Goal: Task Accomplishment & Management: Use online tool/utility

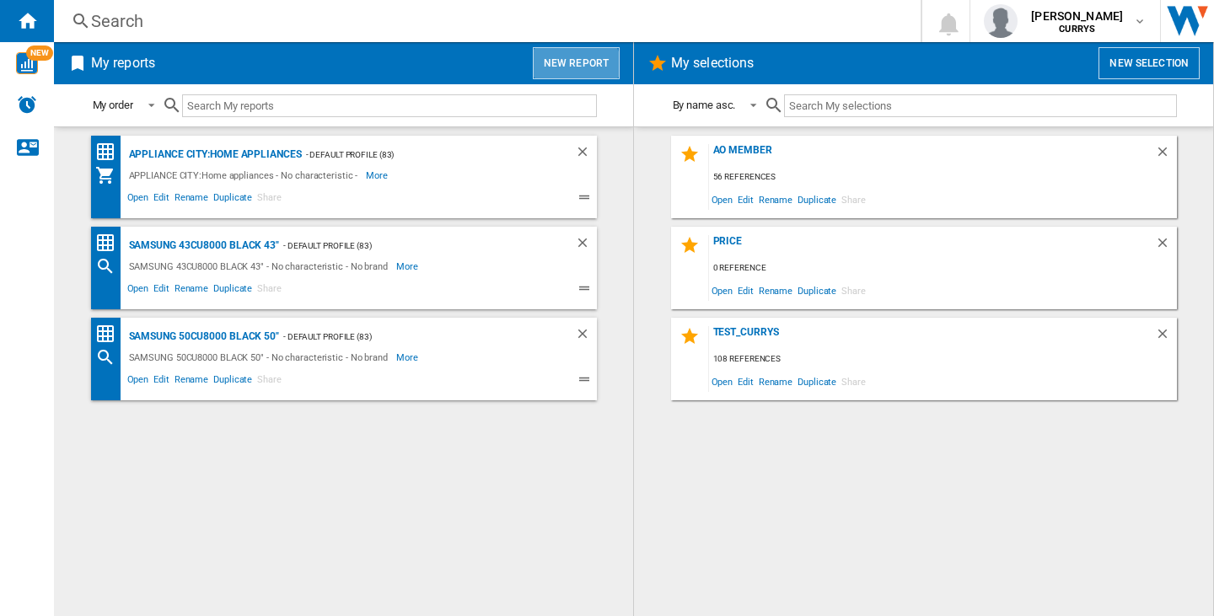
click at [569, 76] on button "New report" at bounding box center [576, 63] width 87 height 32
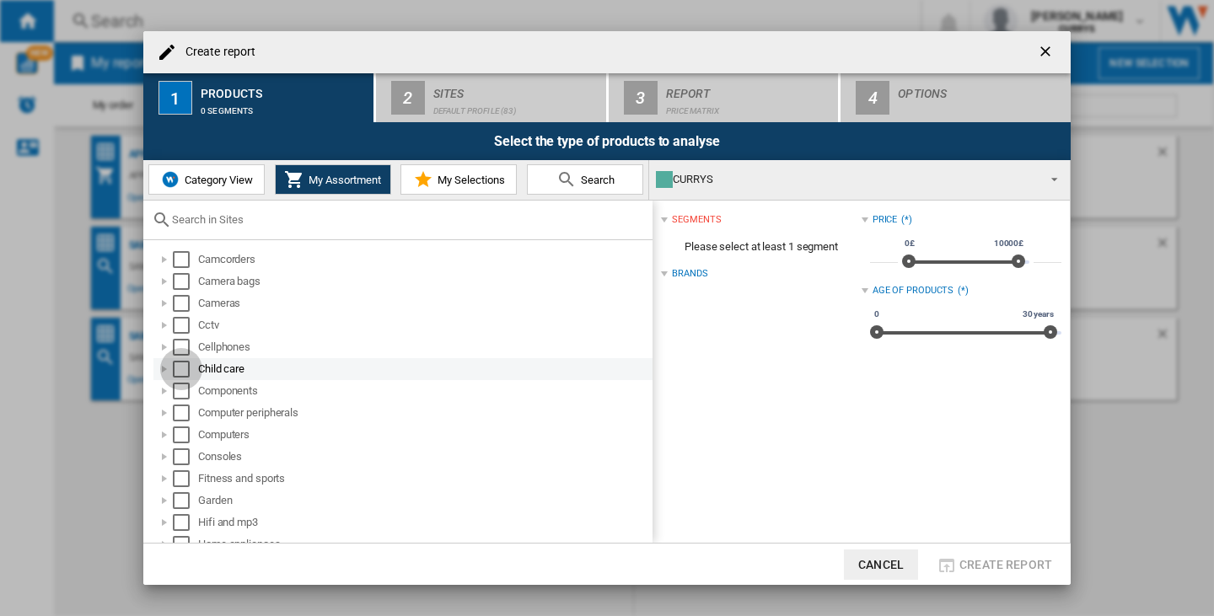
click at [176, 361] on div "Select" at bounding box center [181, 369] width 17 height 17
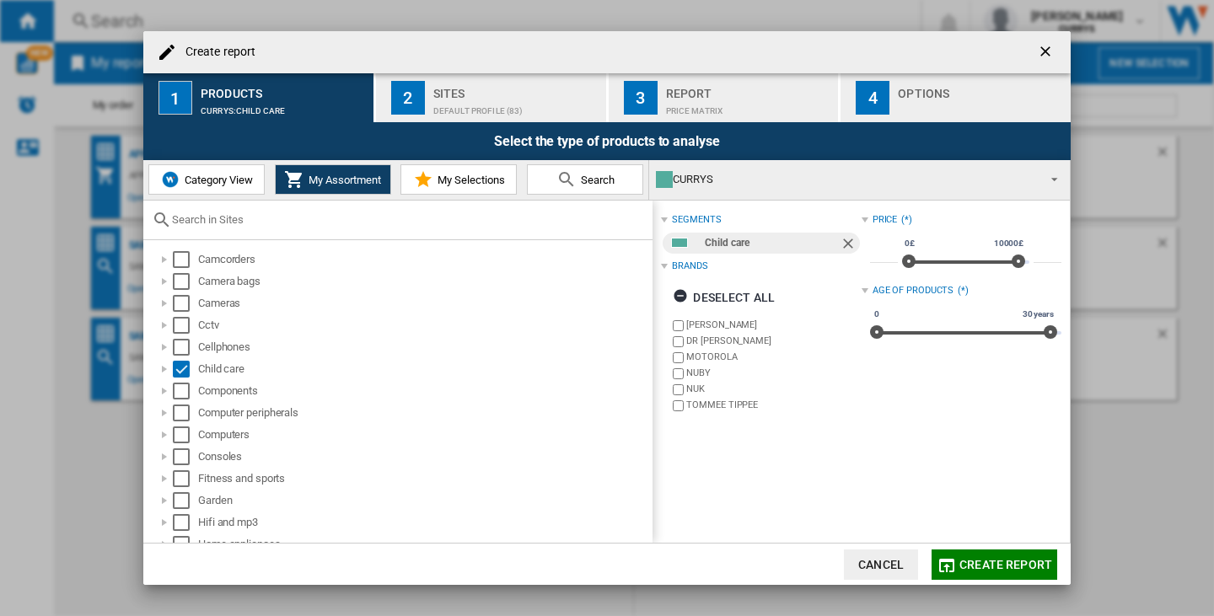
click at [1013, 577] on button "Create report" at bounding box center [995, 565] width 126 height 30
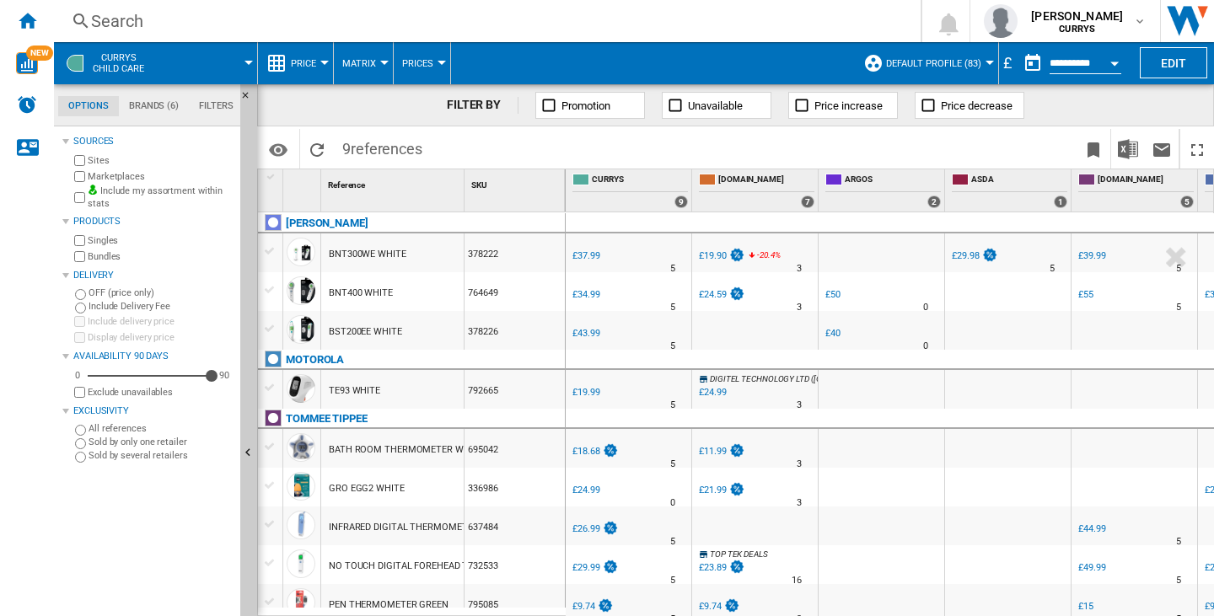
click at [999, 60] on div "£" at bounding box center [1007, 62] width 17 height 21
click at [1171, 64] on button "Edit" at bounding box center [1173, 62] width 67 height 31
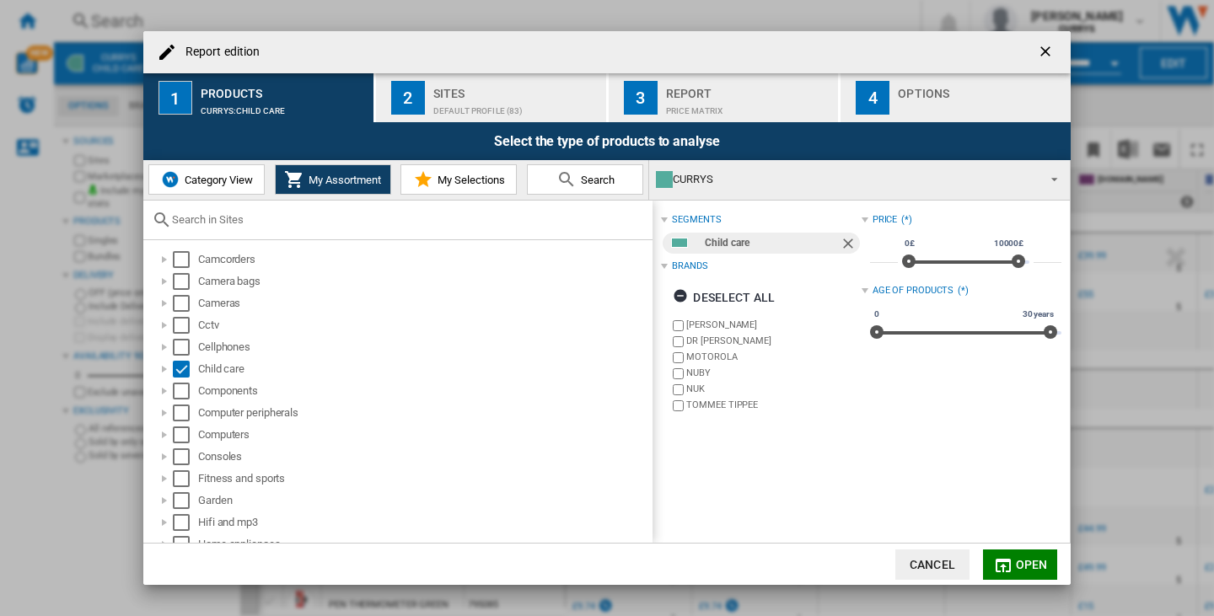
click at [711, 84] on div "Report" at bounding box center [749, 89] width 166 height 18
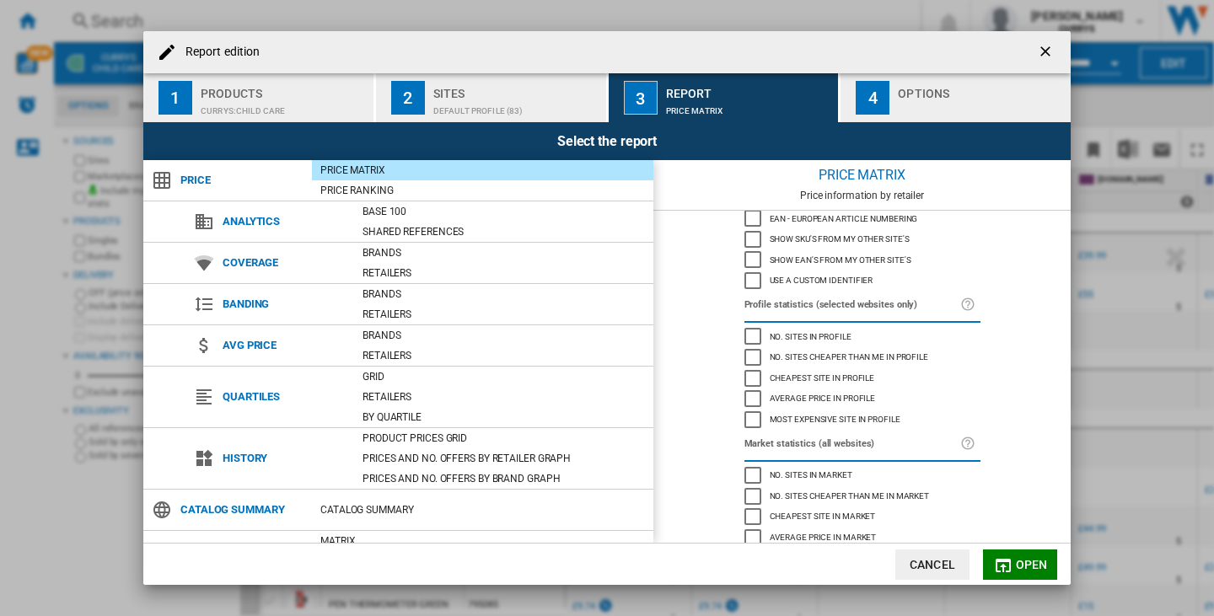
scroll to position [90, 0]
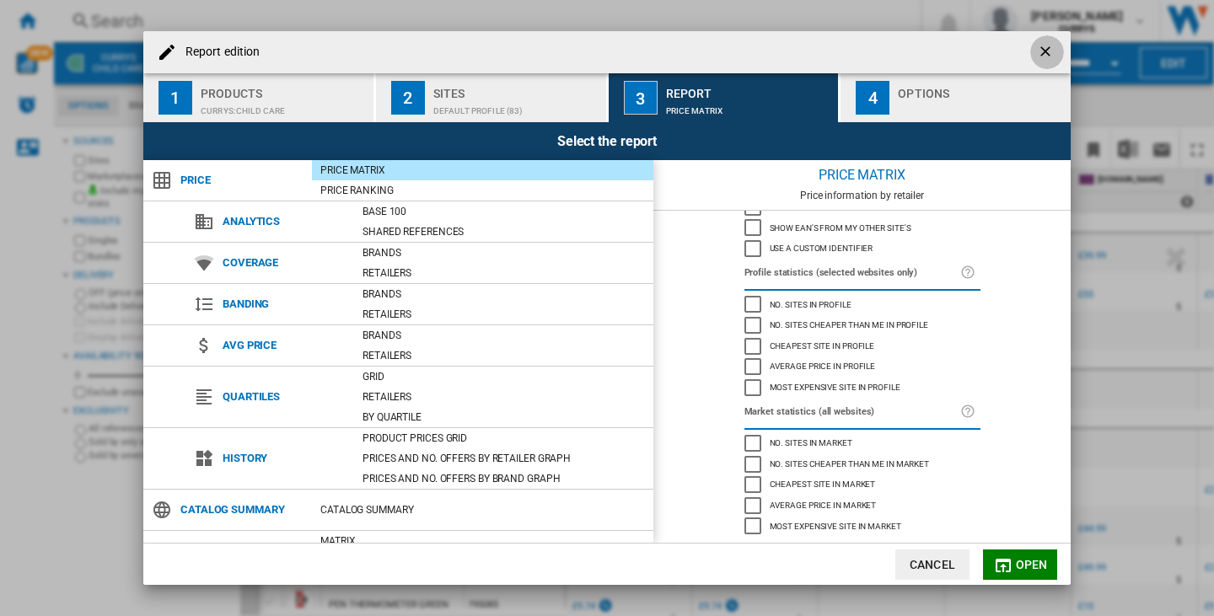
click at [1045, 53] on ng-md-icon "getI18NText('BUTTONS.CLOSE_DIALOG')" at bounding box center [1047, 53] width 20 height 20
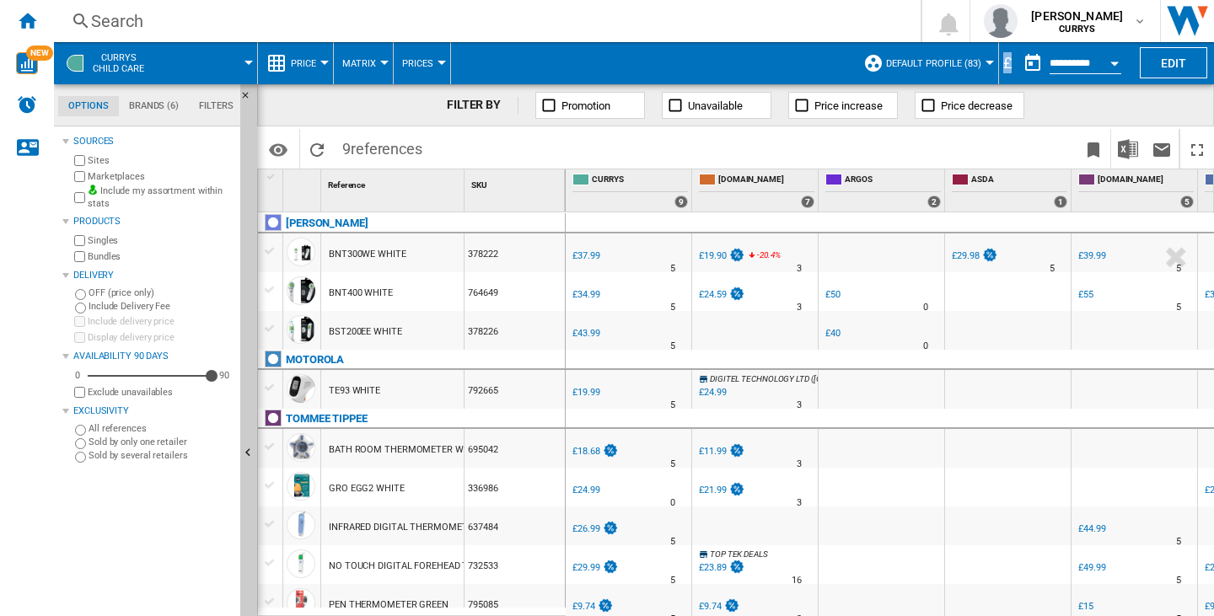
click at [1004, 57] on div "£" at bounding box center [1007, 62] width 17 height 21
click at [1005, 62] on div "£" at bounding box center [1007, 62] width 17 height 21
click at [1154, 69] on button "Edit" at bounding box center [1173, 62] width 67 height 31
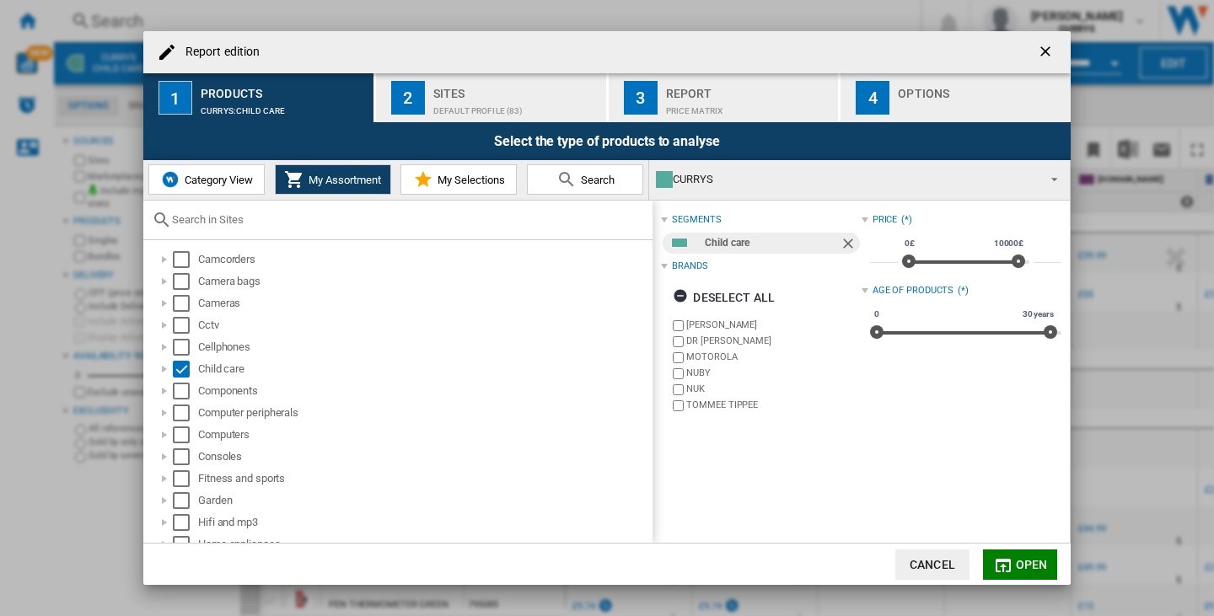
click at [733, 129] on div "Select the type of products to analyse" at bounding box center [607, 141] width 928 height 38
click at [731, 114] on div "Price Matrix" at bounding box center [749, 107] width 166 height 18
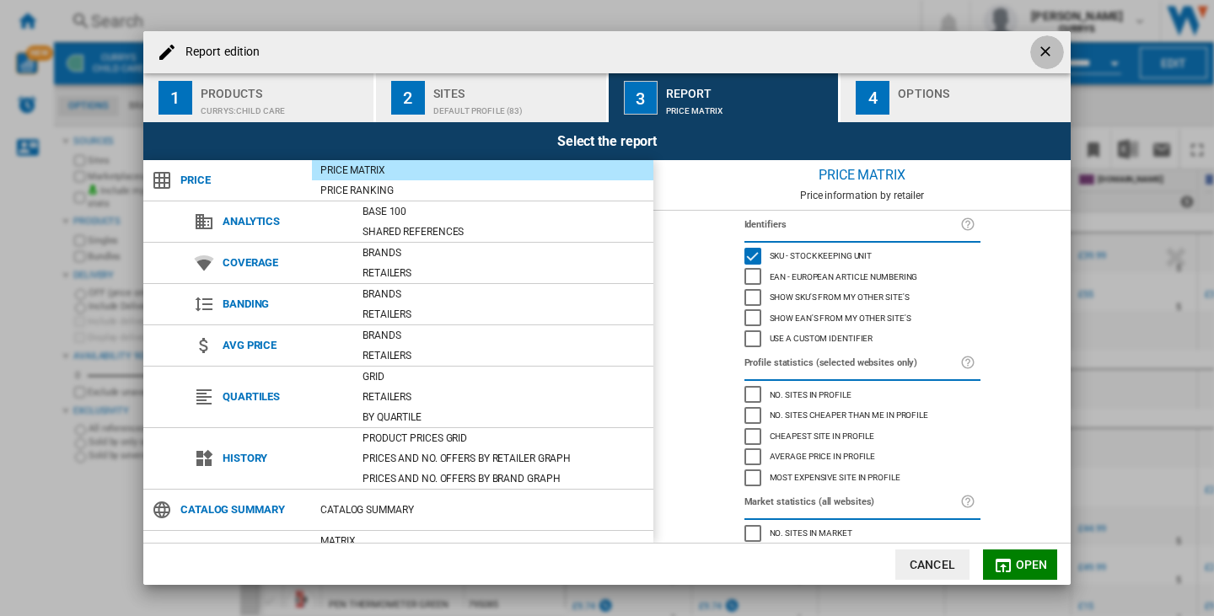
click at [1053, 56] on ng-md-icon "getI18NText('BUTTONS.CLOSE_DIALOG')" at bounding box center [1047, 53] width 20 height 20
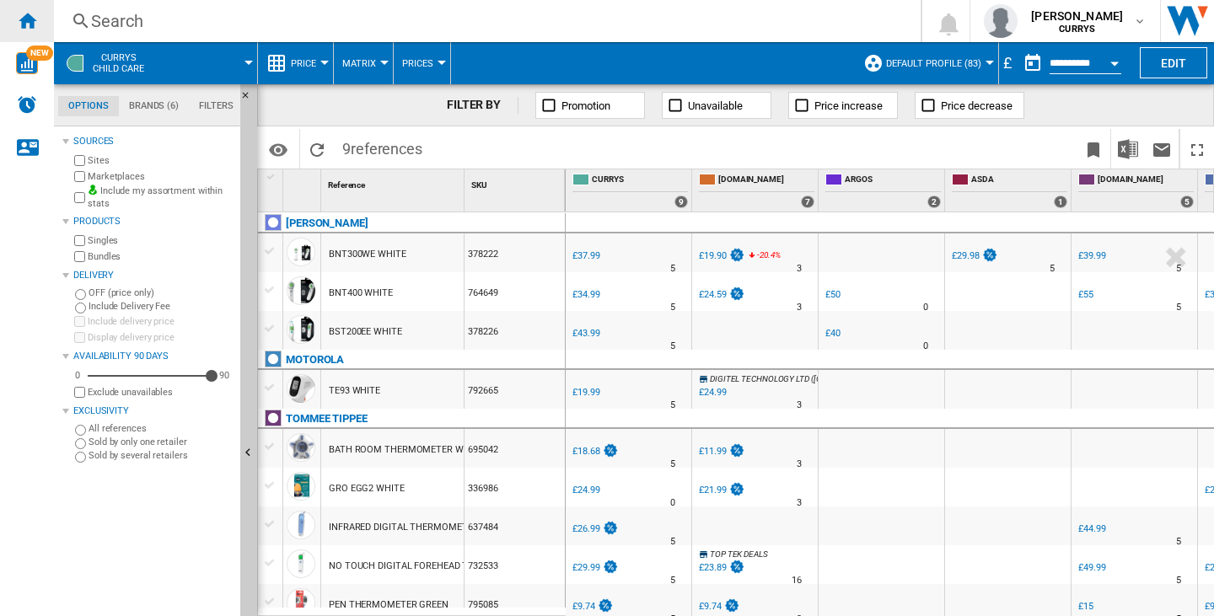
click at [46, 13] on div "Home" at bounding box center [27, 21] width 54 height 42
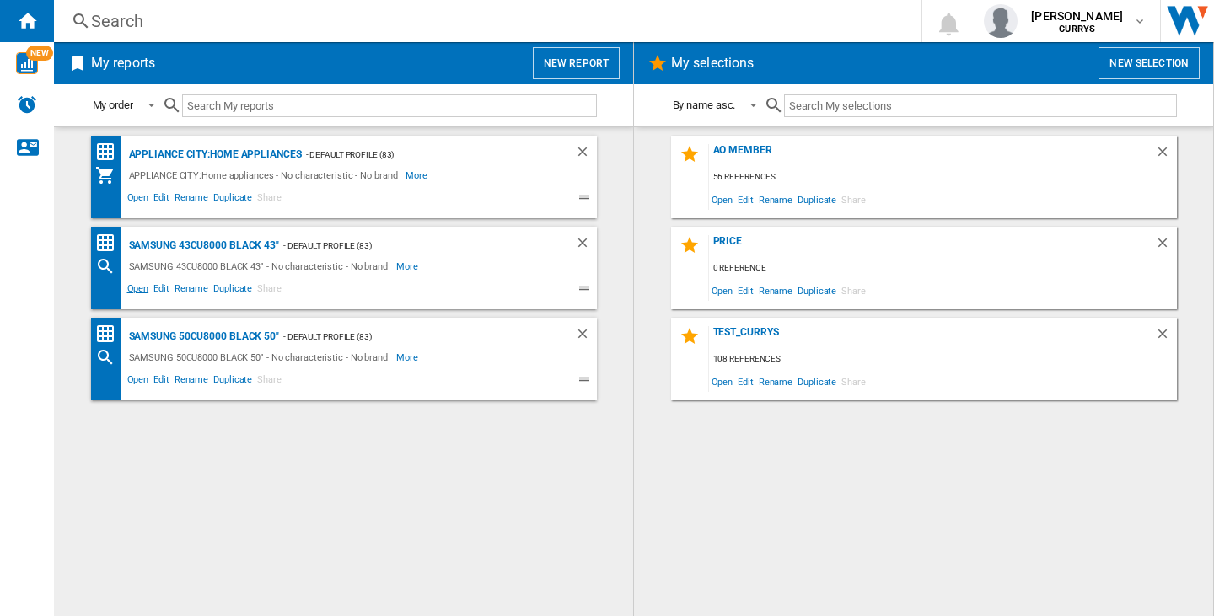
click at [143, 289] on span "Open" at bounding box center [138, 291] width 27 height 20
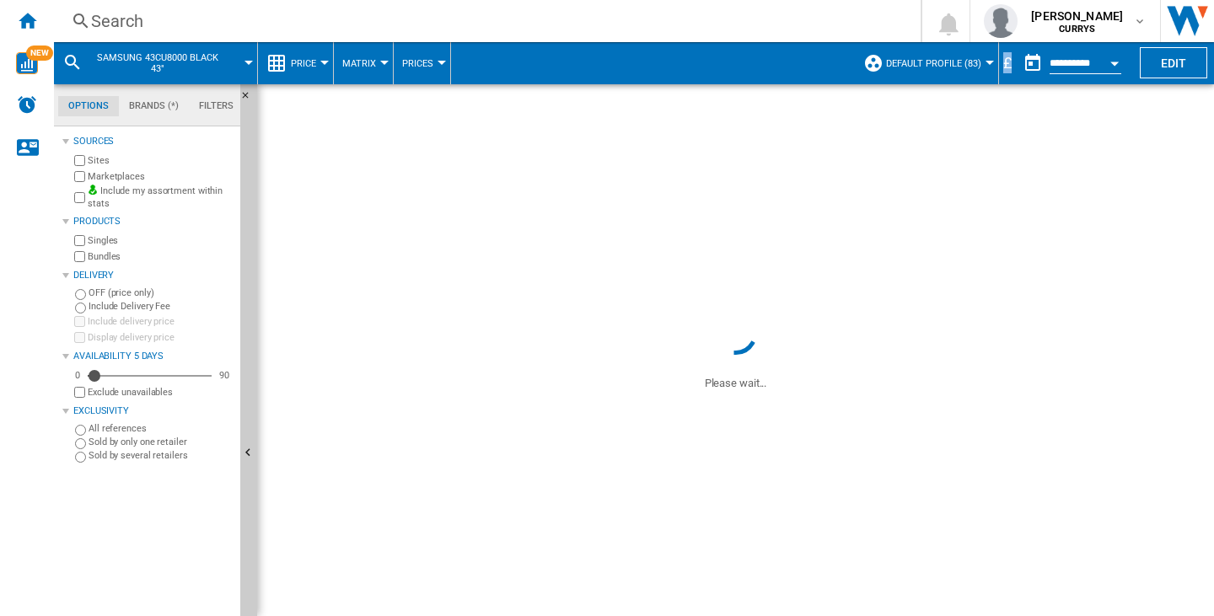
click at [999, 61] on div "£" at bounding box center [1007, 62] width 17 height 21
click at [1003, 65] on div "£" at bounding box center [1007, 62] width 17 height 21
drag, startPoint x: 1011, startPoint y: 59, endPoint x: 994, endPoint y: 59, distance: 16.9
click at [994, 59] on div "SAMSUNG 43CU8000 BLACK 43" Price Price Price Matrix Price Ranking Analytics Bas…" at bounding box center [535, 63] width 962 height 42
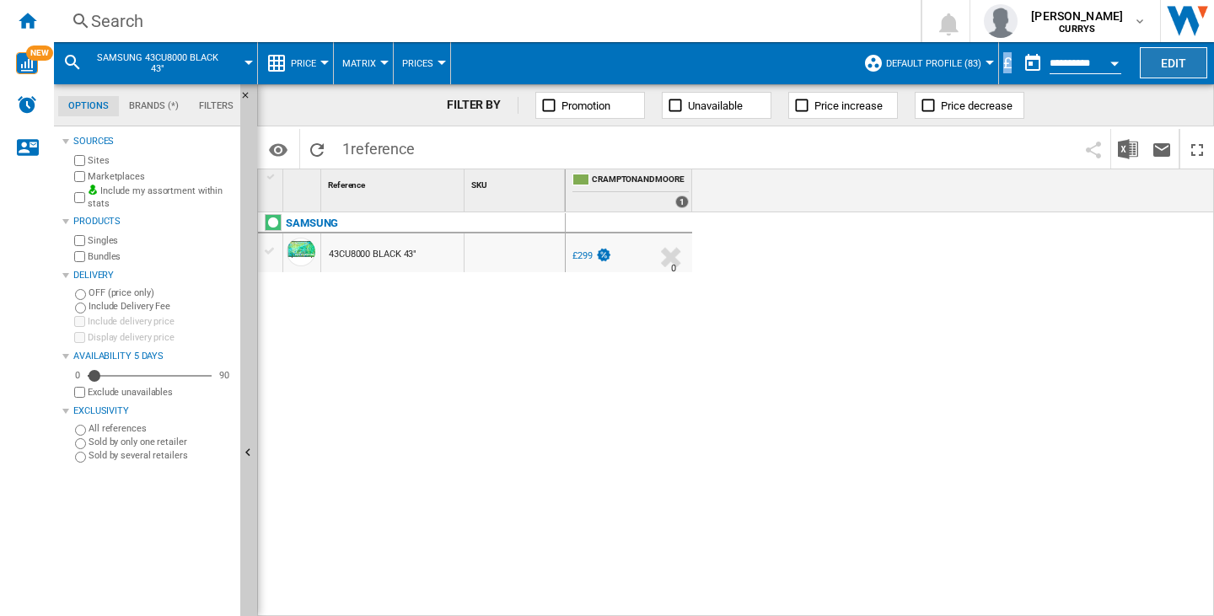
click at [1156, 56] on button "Edit" at bounding box center [1173, 62] width 67 height 31
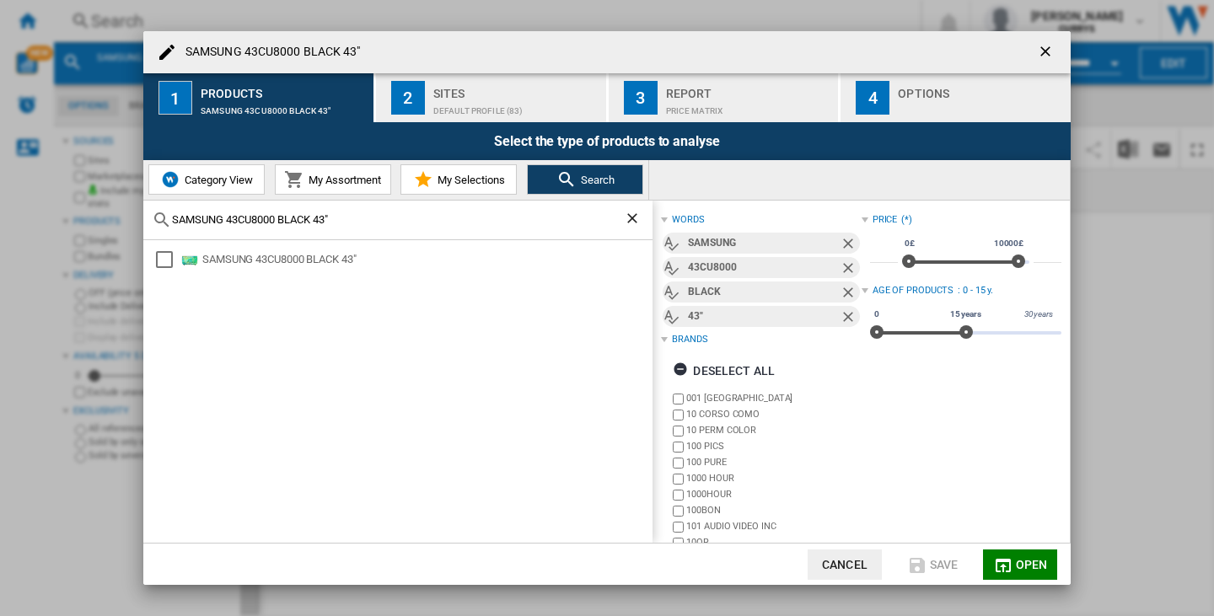
click at [1047, 50] on ng-md-icon "getI18NText('BUTTONS.CLOSE_DIALOG')" at bounding box center [1047, 53] width 20 height 20
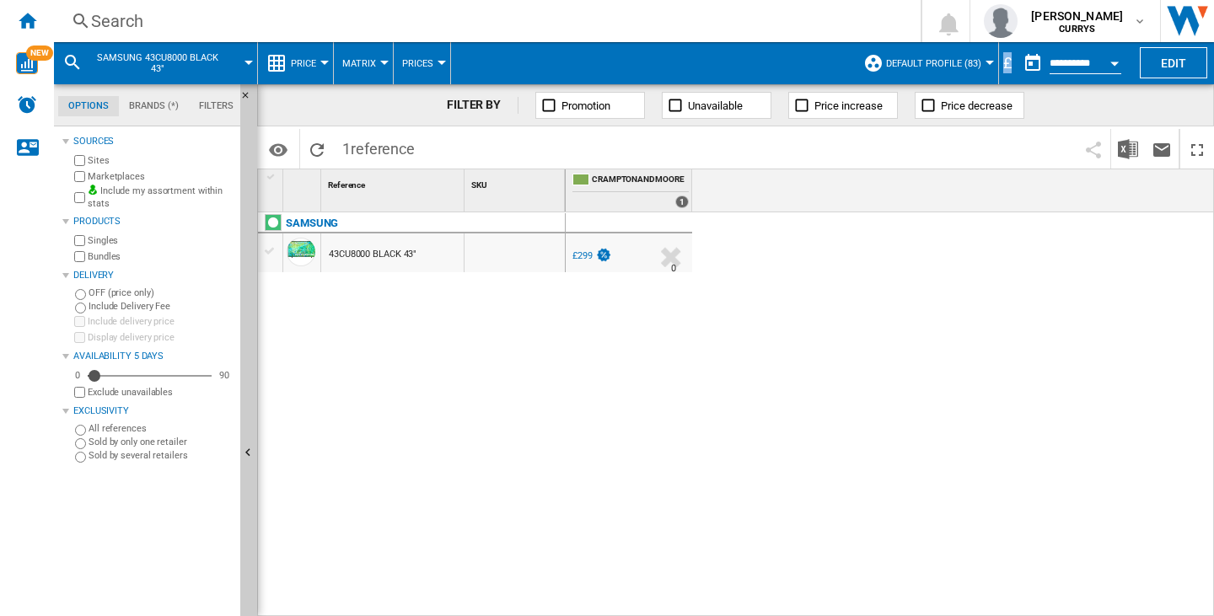
click at [1001, 67] on div "£" at bounding box center [1007, 62] width 17 height 21
click at [1044, 299] on div "CRAMPTONANDMOORE -1.0 % £299 % N/A 0 CRAMPTONANDMOORE" at bounding box center [890, 415] width 649 height 405
click at [1005, 57] on div "£" at bounding box center [1007, 62] width 17 height 21
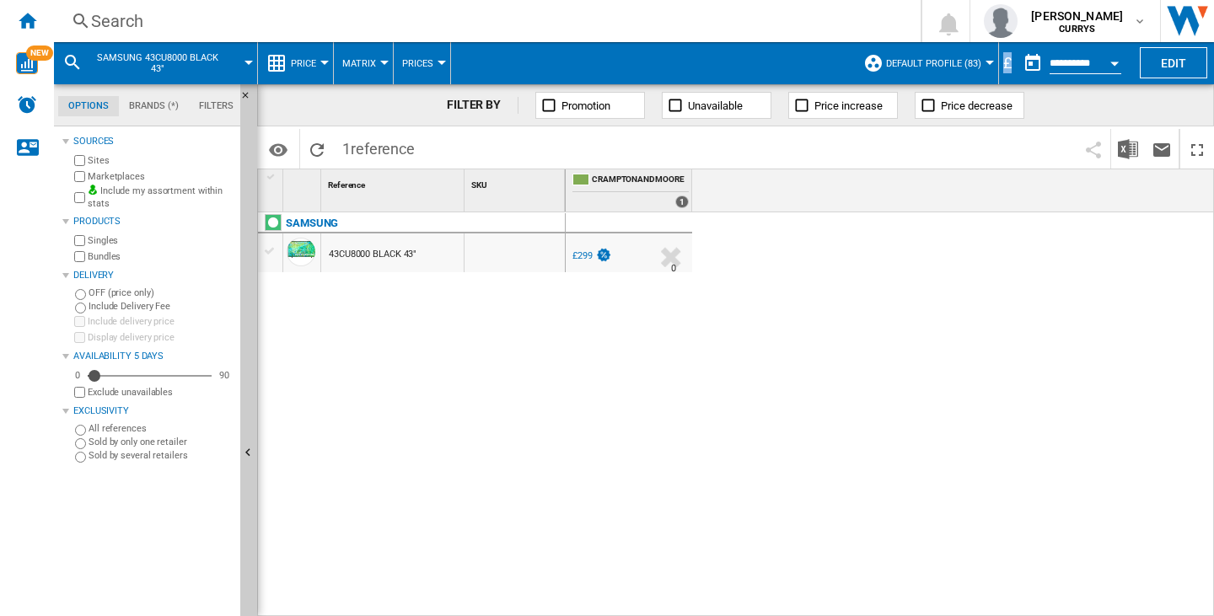
click at [1005, 57] on div "£" at bounding box center [1007, 62] width 17 height 21
click at [1198, 73] on button "Edit" at bounding box center [1173, 62] width 67 height 31
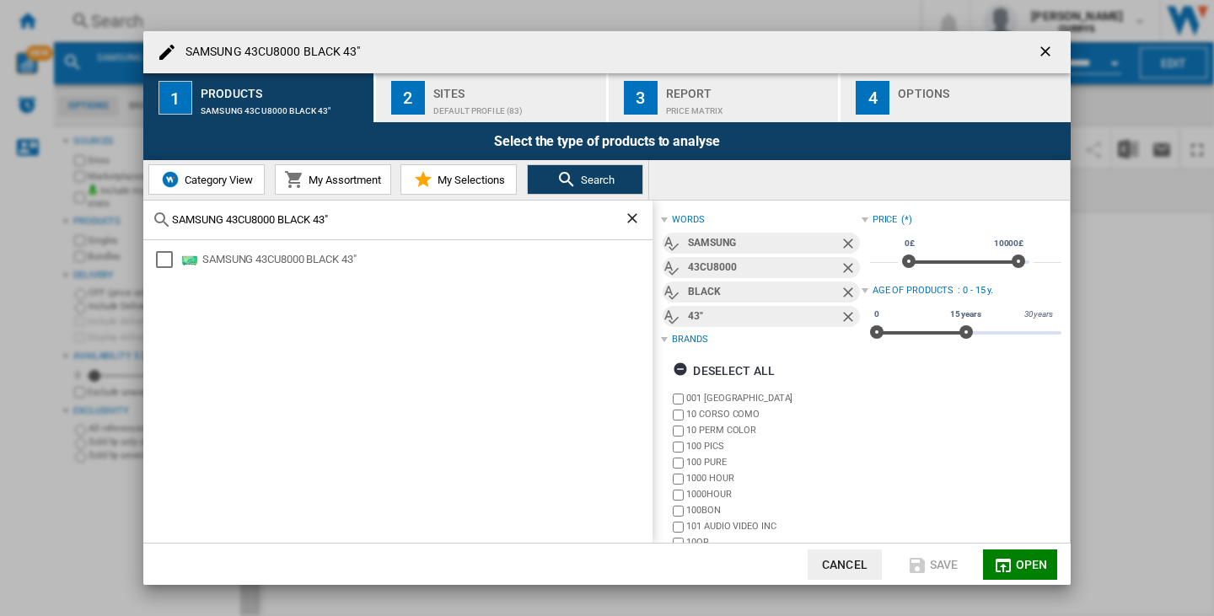
click at [468, 106] on div "Default profile (83)" at bounding box center [516, 107] width 166 height 18
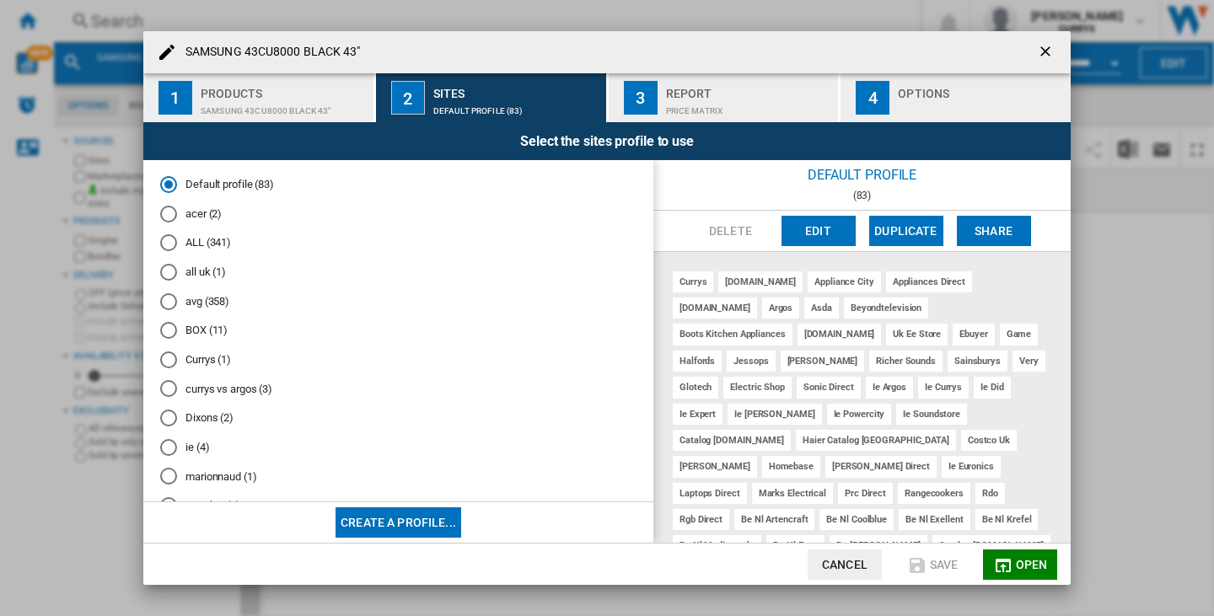
click at [719, 109] on div "Price Matrix" at bounding box center [749, 107] width 166 height 18
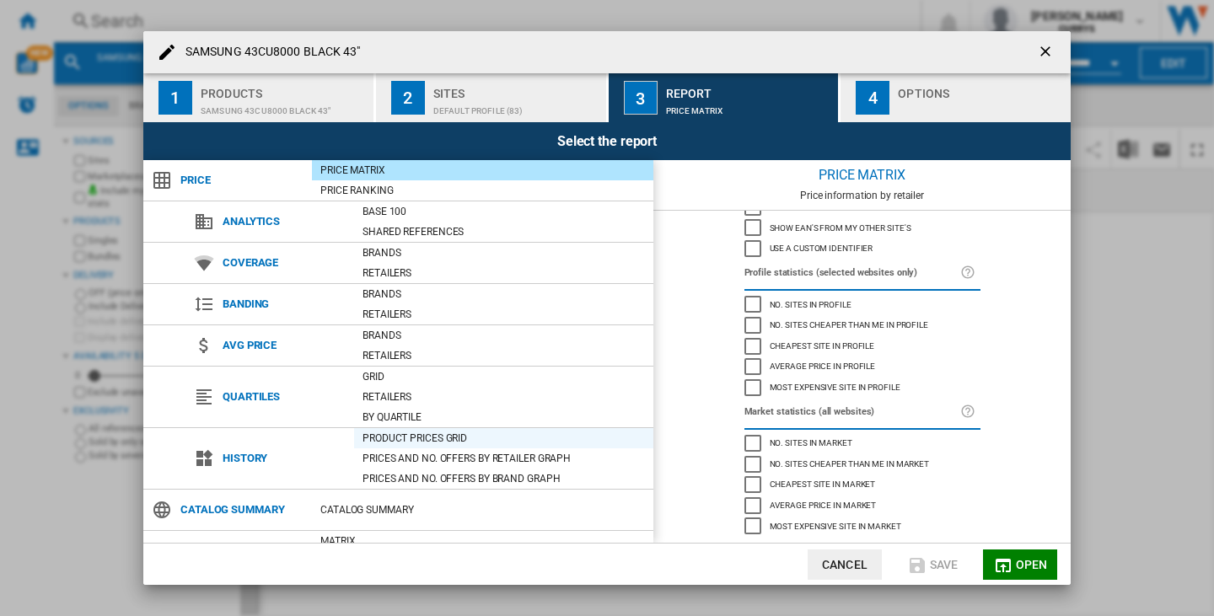
scroll to position [70, 0]
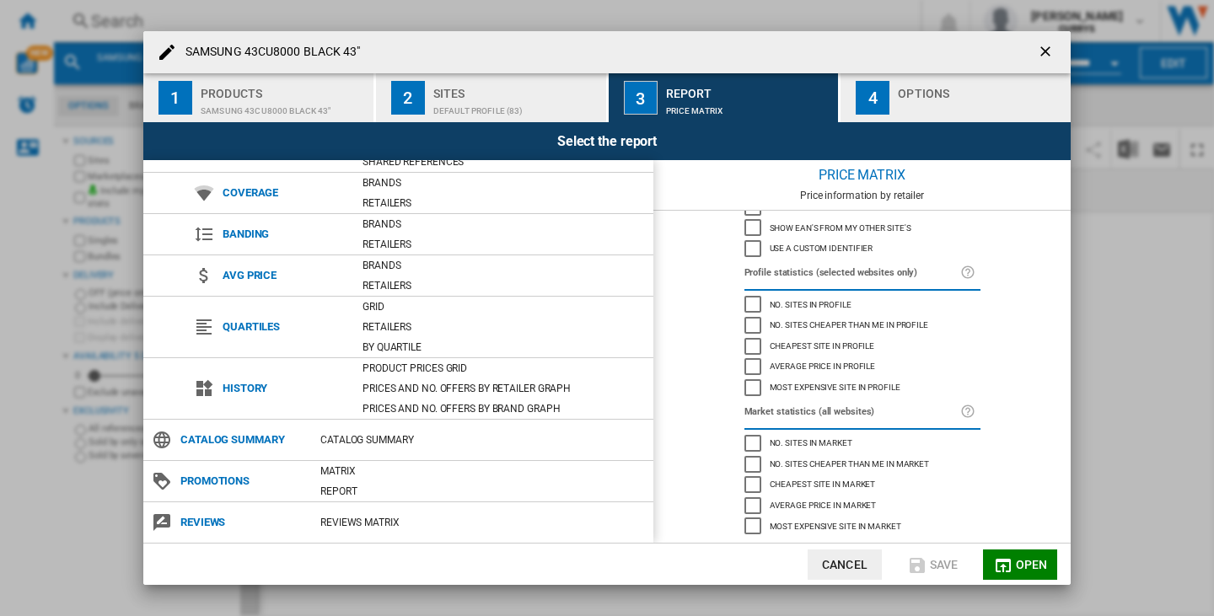
click at [962, 89] on div "Options" at bounding box center [981, 89] width 166 height 18
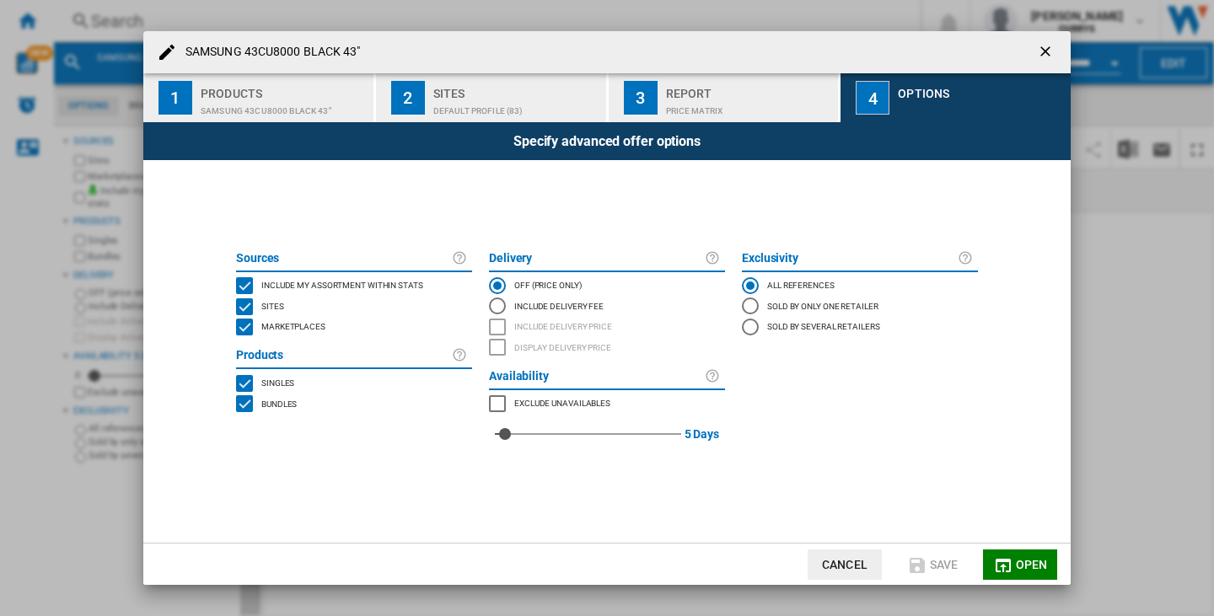
click at [1045, 54] on ng-md-icon "getI18NText('BUTTONS.CLOSE_DIALOG')" at bounding box center [1047, 53] width 20 height 20
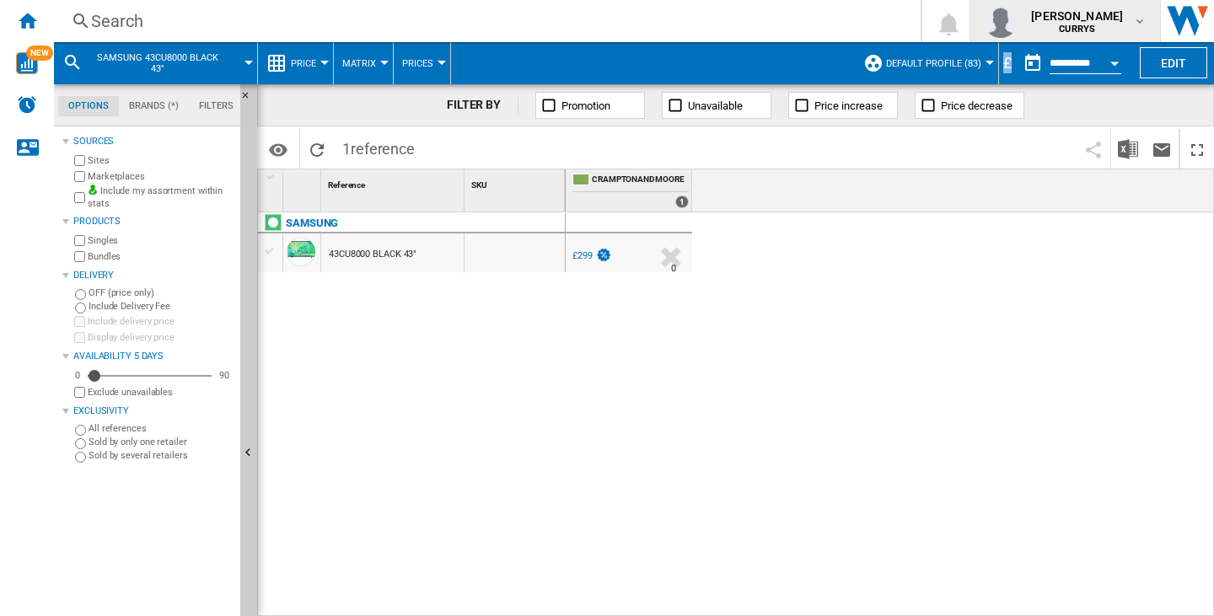
click at [1046, 10] on span "[PERSON_NAME]" at bounding box center [1077, 16] width 92 height 17
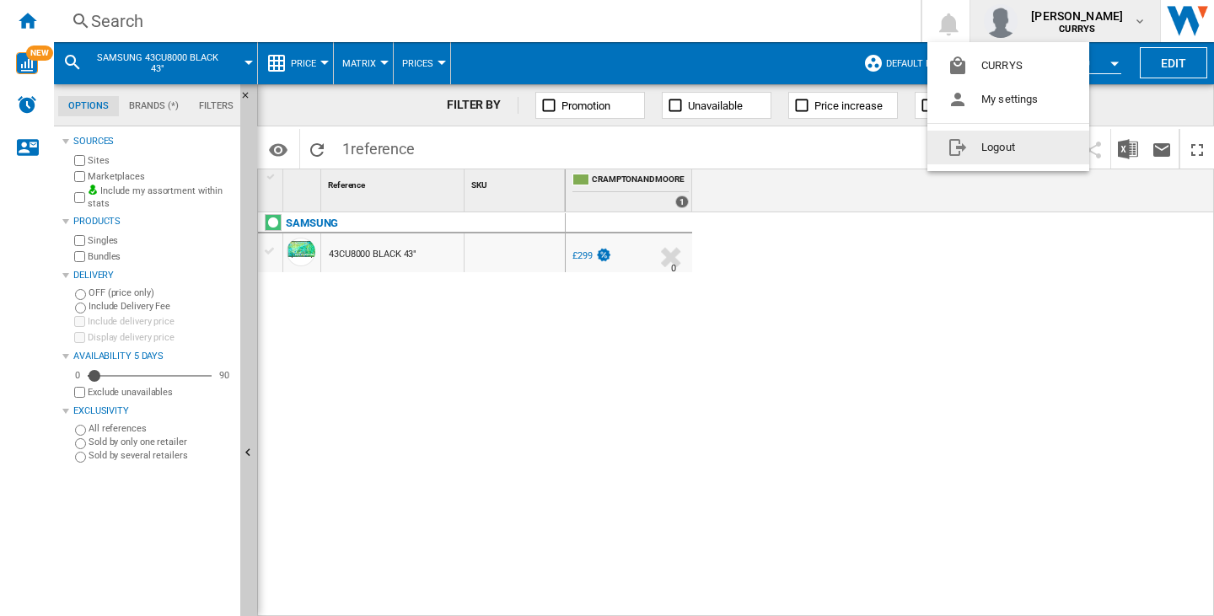
click at [1042, 135] on button "Logout" at bounding box center [1009, 148] width 162 height 34
